Goal: Information Seeking & Learning: Learn about a topic

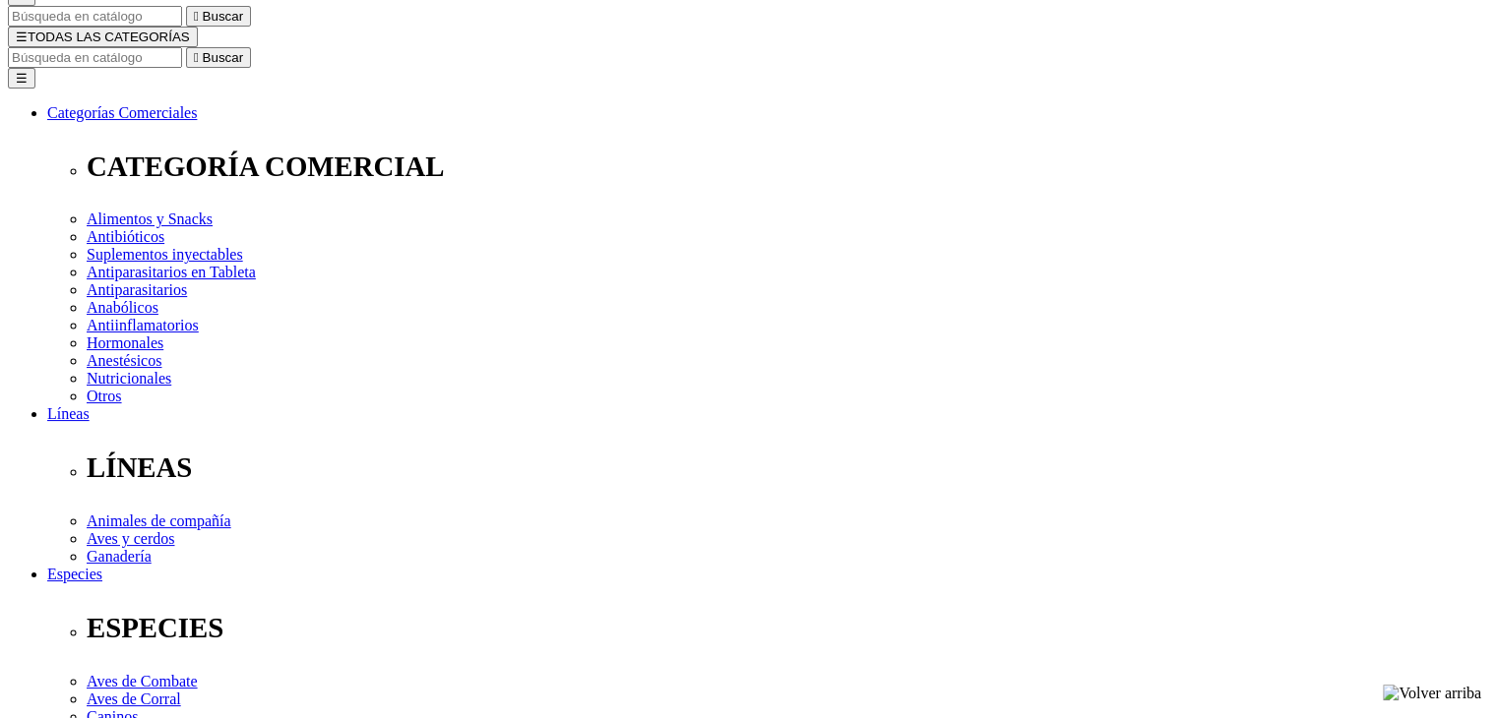
scroll to position [98, 0]
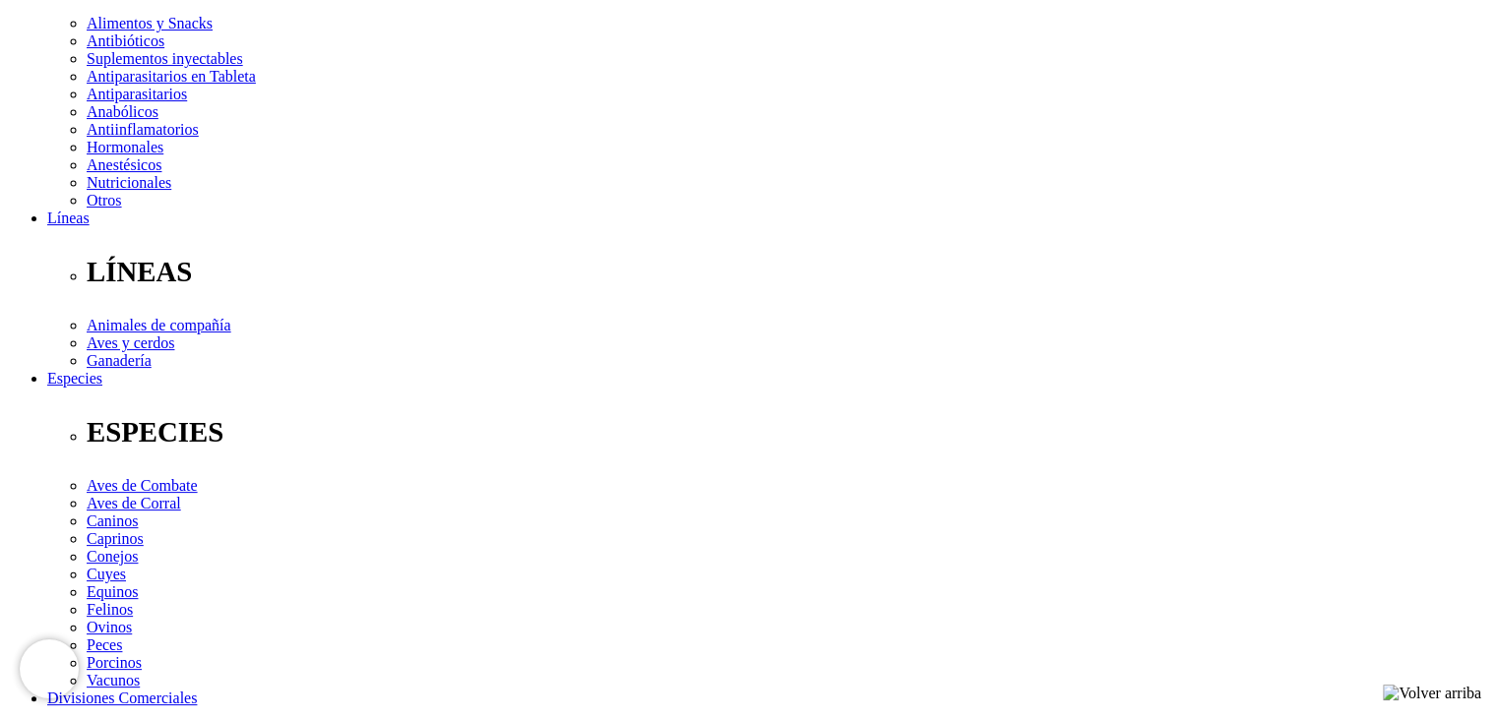
scroll to position [689, 0]
